Goal: Transaction & Acquisition: Purchase product/service

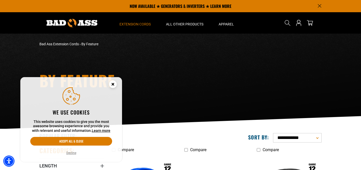
click at [70, 152] on button "Decline" at bounding box center [71, 152] width 13 height 5
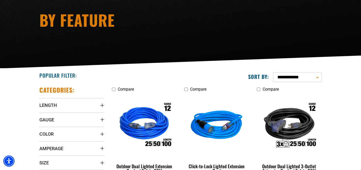
scroll to position [64, 0]
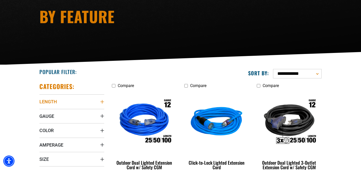
click at [101, 103] on icon "Length" at bounding box center [102, 102] width 4 height 4
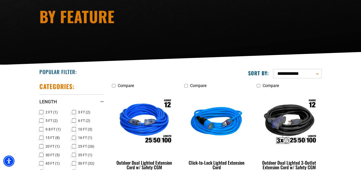
click at [41, 137] on icon at bounding box center [41, 137] width 4 height 7
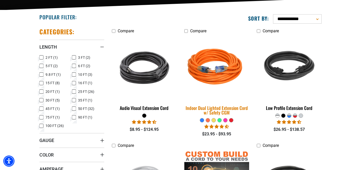
scroll to position [119, 0]
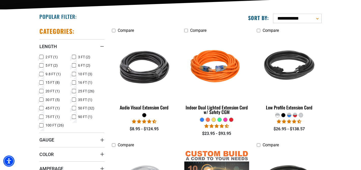
click at [73, 74] on icon at bounding box center [74, 74] width 4 height 7
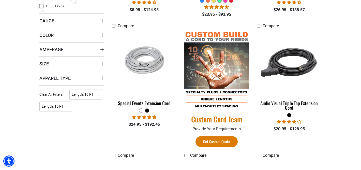
scroll to position [238, 0]
click at [102, 35] on icon "Color" at bounding box center [102, 35] width 4 height 4
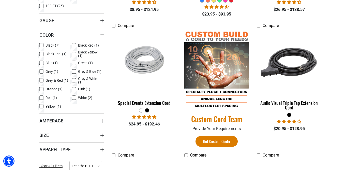
click at [42, 106] on icon at bounding box center [41, 106] width 4 height 7
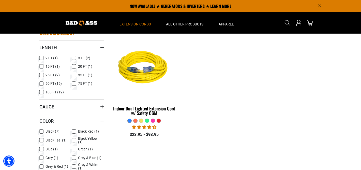
scroll to position [117, 0]
